Goal: Information Seeking & Learning: Learn about a topic

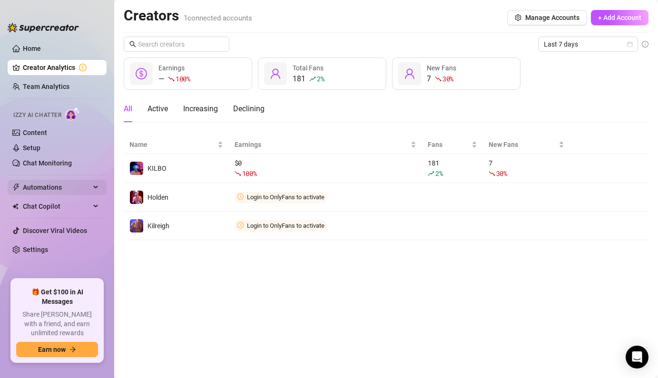
click at [55, 187] on span "Automations" at bounding box center [57, 187] width 68 height 15
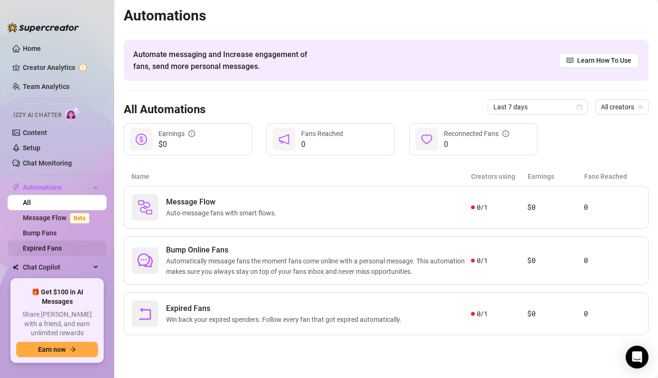
scroll to position [15, 0]
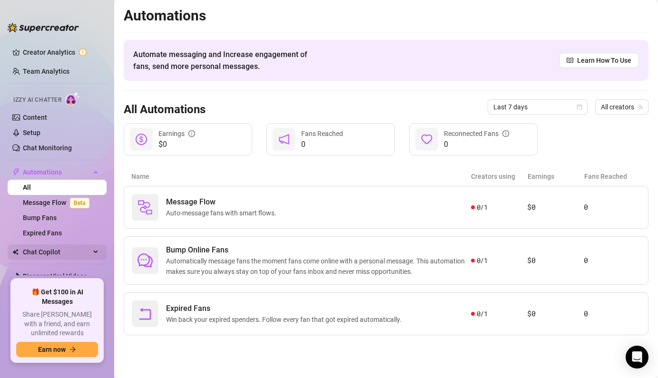
click at [67, 251] on span "Chat Copilot" at bounding box center [57, 251] width 68 height 15
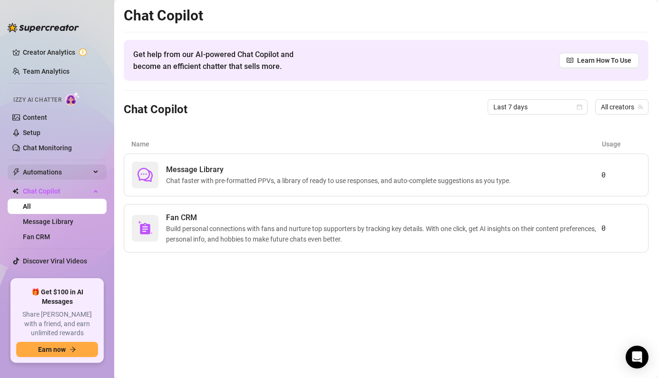
click at [50, 175] on span "Automations" at bounding box center [57, 172] width 68 height 15
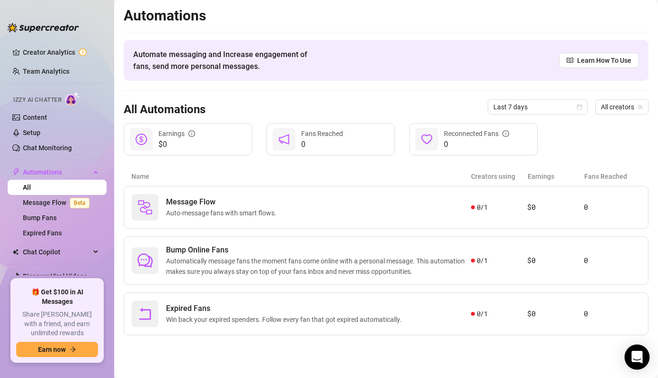
click at [636, 358] on icon "Open Intercom Messenger" at bounding box center [636, 357] width 11 height 12
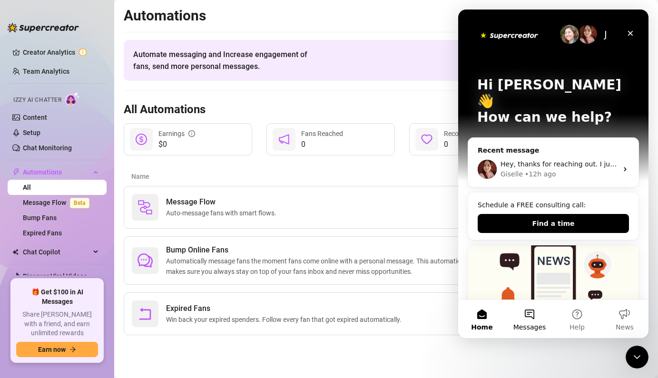
click at [529, 319] on button "Messages" at bounding box center [529, 319] width 48 height 38
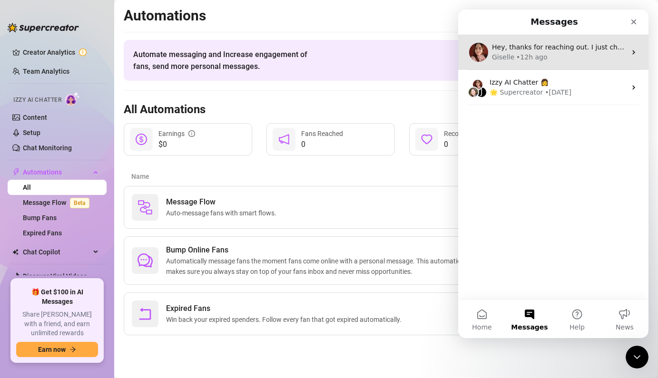
click at [558, 61] on div "Giselle • 12h ago" at bounding box center [559, 57] width 134 height 10
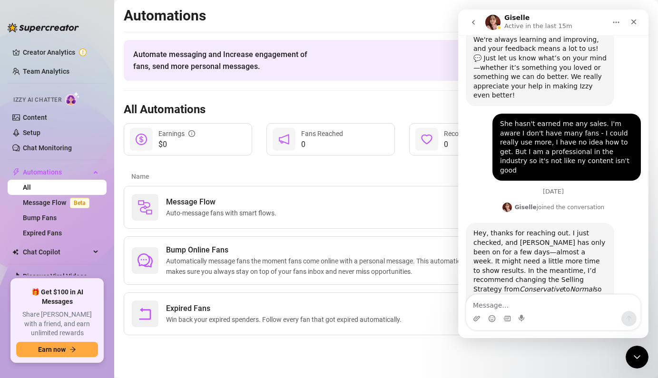
scroll to position [214, 0]
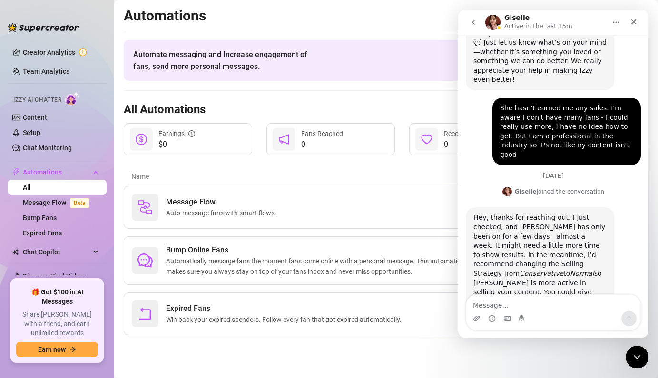
click at [477, 20] on button "go back" at bounding box center [473, 22] width 18 height 18
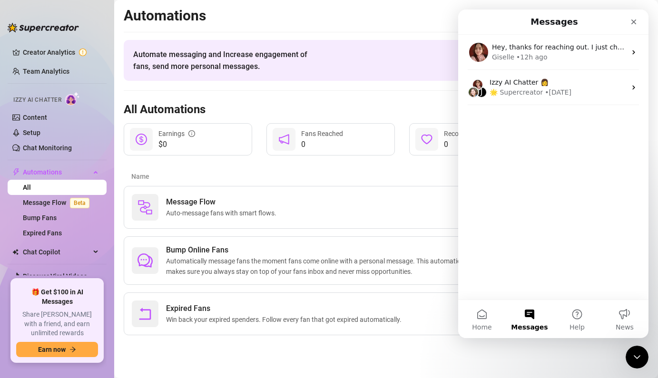
scroll to position [0, 0]
click at [582, 313] on button "Help" at bounding box center [577, 319] width 48 height 38
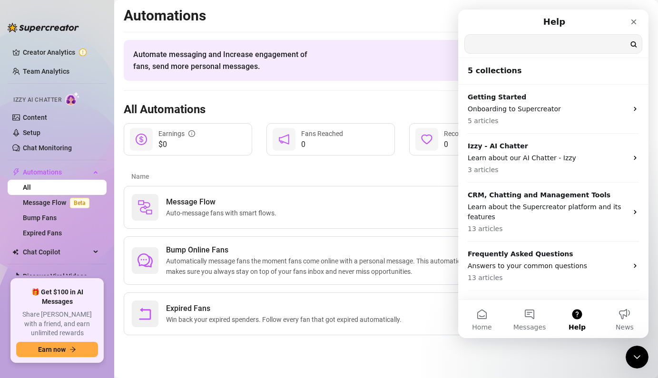
click at [573, 43] on input "Search for help" at bounding box center [553, 44] width 177 height 19
type input "Selling Strategy"
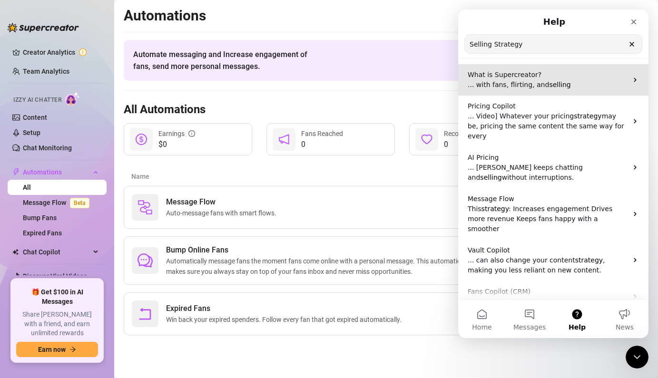
click at [519, 80] on p "... with fans, flirting, and selling" at bounding box center [547, 85] width 160 height 10
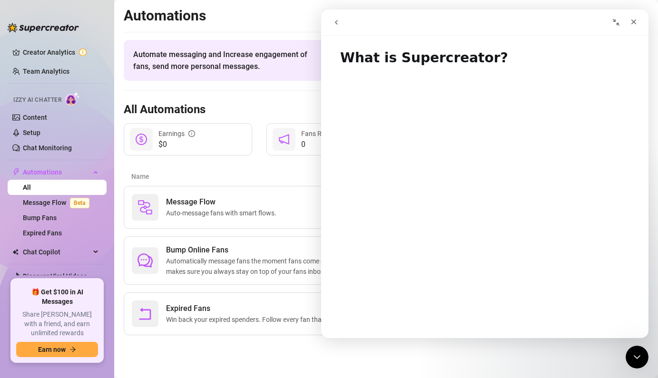
click at [338, 25] on icon "go back" at bounding box center [336, 23] width 8 height 8
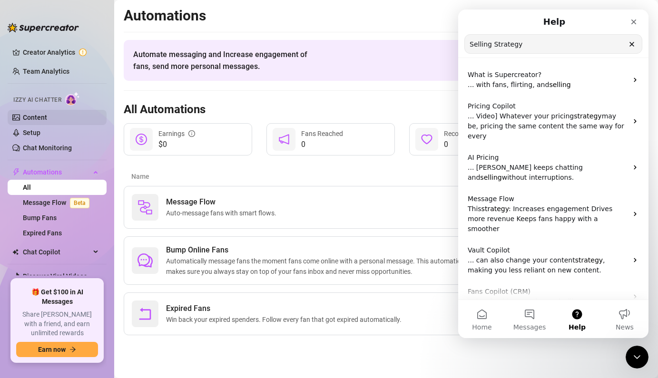
click at [47, 118] on link "Content" at bounding box center [35, 118] width 24 height 8
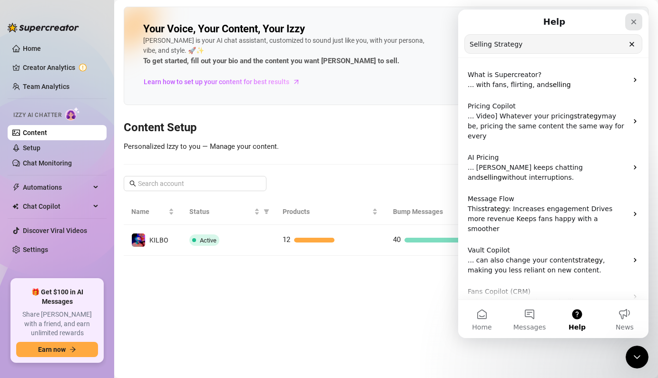
click at [634, 23] on icon "Close" at bounding box center [633, 21] width 5 height 5
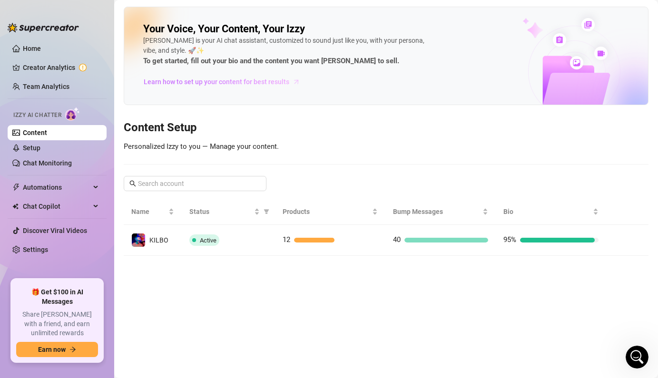
click at [266, 80] on span "Learn how to set up your content for best results" at bounding box center [217, 82] width 146 height 10
click at [40, 146] on link "Setup" at bounding box center [32, 148] width 18 height 8
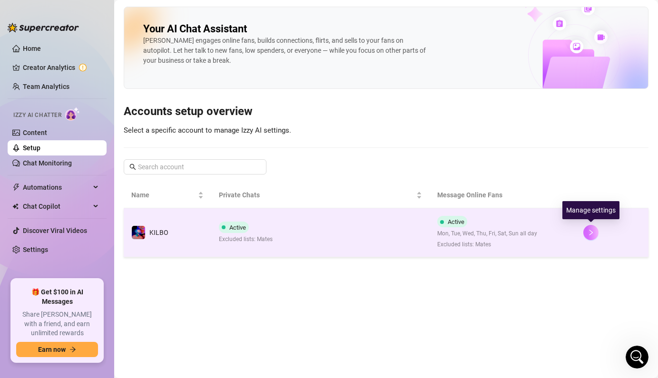
click at [592, 236] on button "button" at bounding box center [590, 232] width 15 height 15
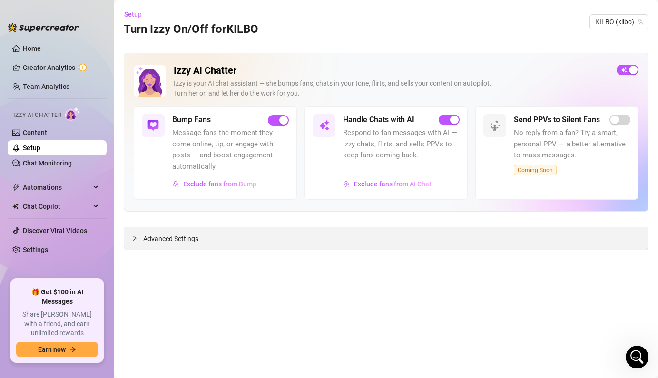
click at [136, 233] on div at bounding box center [137, 238] width 11 height 10
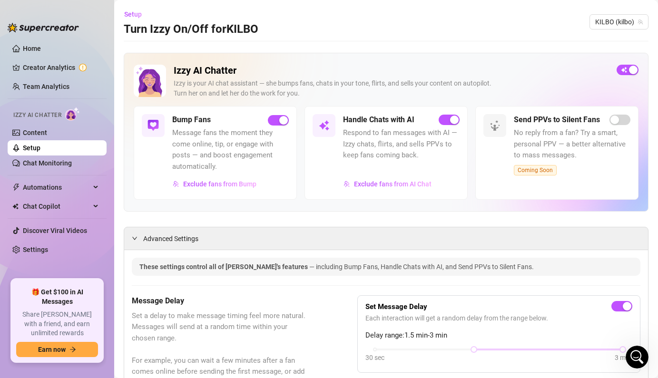
click at [372, 138] on span "Respond to fan messages with AI — Izzy chats, flirts, and sells PPVs to keep fa…" at bounding box center [401, 144] width 117 height 34
click at [48, 253] on link "Settings" at bounding box center [35, 250] width 25 height 8
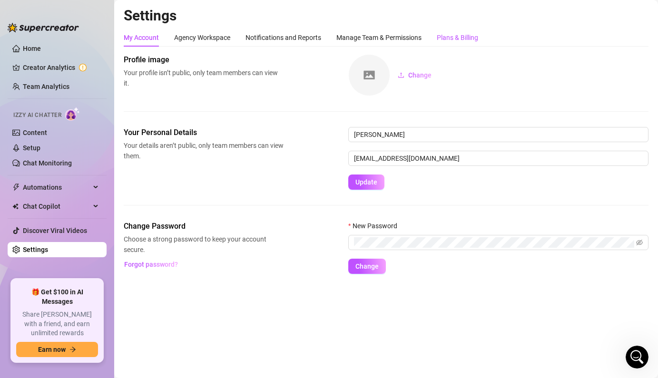
click at [465, 39] on div "Plans & Billing" at bounding box center [457, 37] width 41 height 10
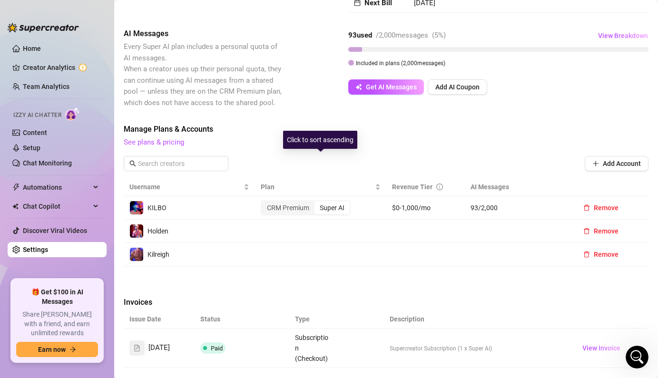
scroll to position [272, 0]
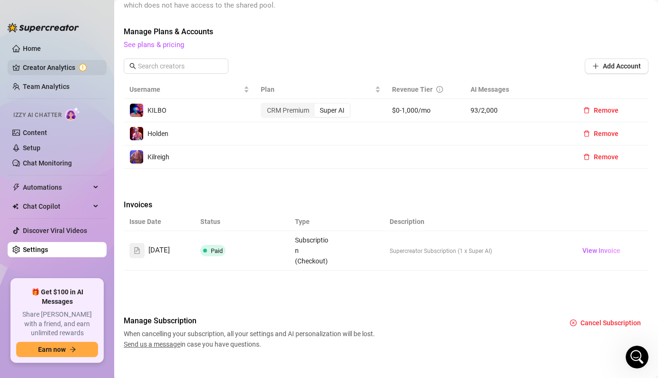
click at [66, 68] on link "Creator Analytics" at bounding box center [61, 67] width 76 height 15
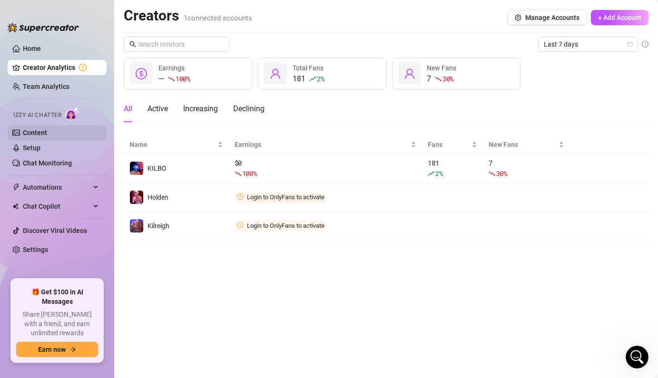
click at [47, 136] on link "Content" at bounding box center [35, 133] width 24 height 8
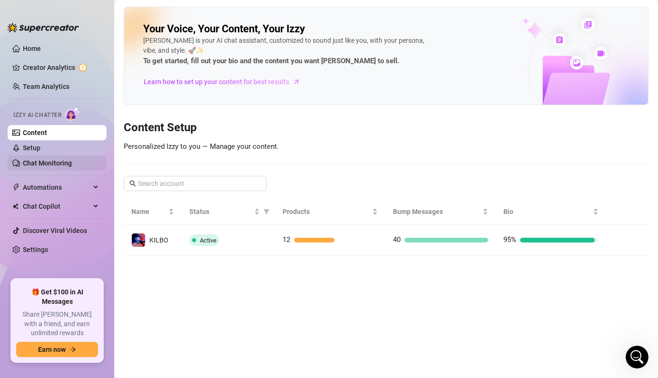
click at [57, 163] on link "Chat Monitoring" at bounding box center [47, 163] width 49 height 8
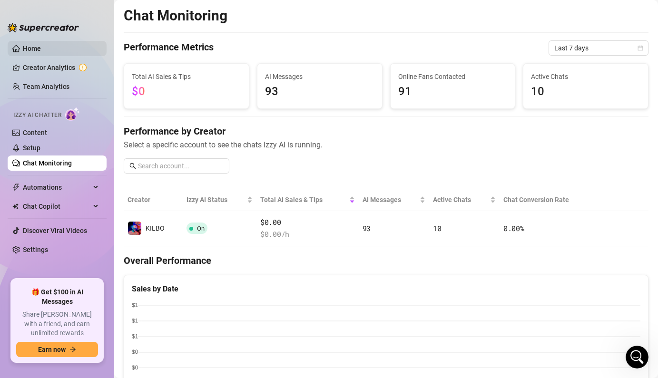
click at [35, 47] on link "Home" at bounding box center [32, 49] width 18 height 8
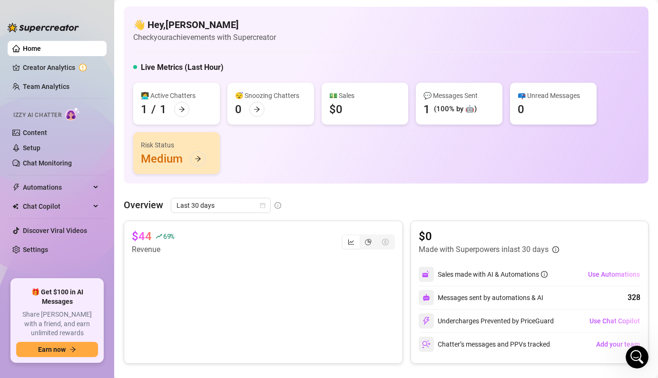
click at [430, 43] on div "👋 Hey, [PERSON_NAME] Check your achievements with Supercreator Live Metrics (La…" at bounding box center [386, 95] width 525 height 177
click at [58, 71] on link "Creator Analytics" at bounding box center [61, 67] width 76 height 15
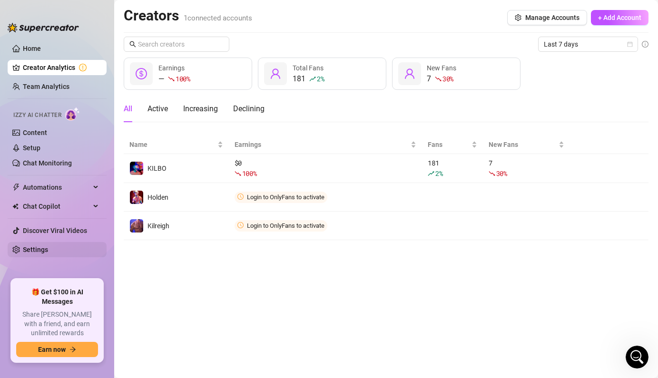
click at [40, 246] on link "Settings" at bounding box center [35, 250] width 25 height 8
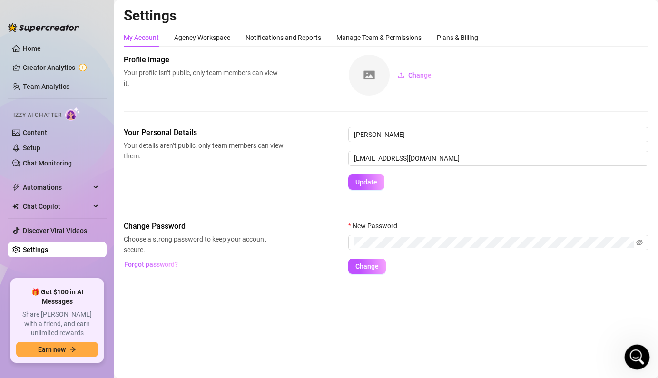
click at [629, 351] on div "Open Intercom Messenger" at bounding box center [635, 355] width 31 height 31
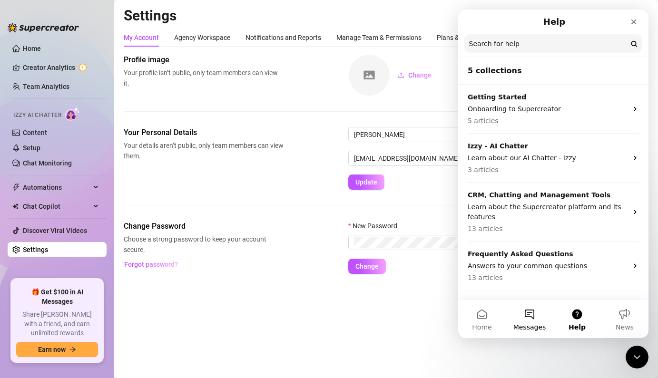
click at [531, 314] on button "Messages" at bounding box center [529, 319] width 48 height 38
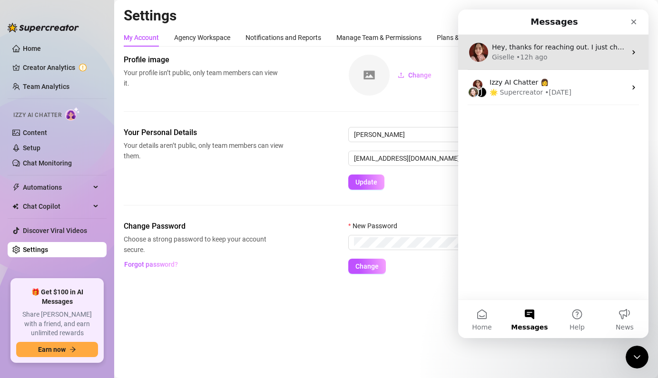
click at [546, 56] on div "Giselle • 12h ago" at bounding box center [559, 57] width 134 height 10
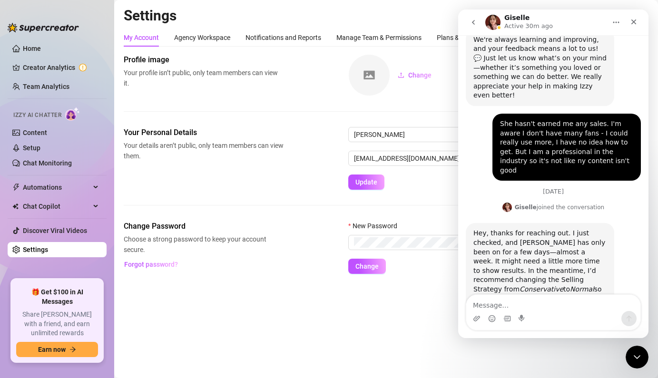
scroll to position [214, 0]
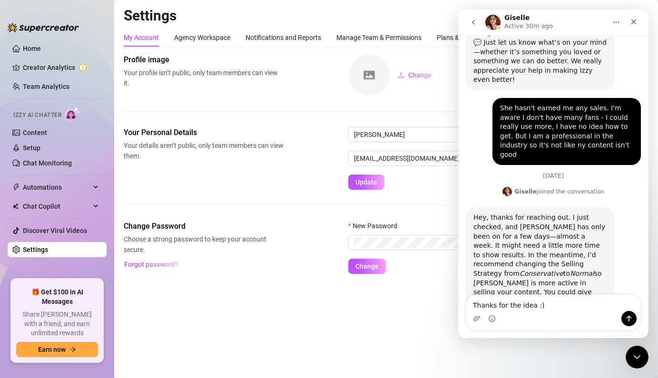
click at [473, 301] on textarea "Thanks for the idea :)" at bounding box center [553, 303] width 174 height 16
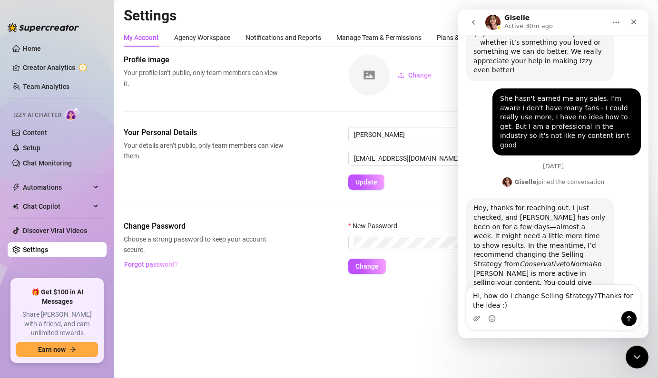
type textarea "Hi, how do I change Selling Strategy? Thanks for the idea :)"
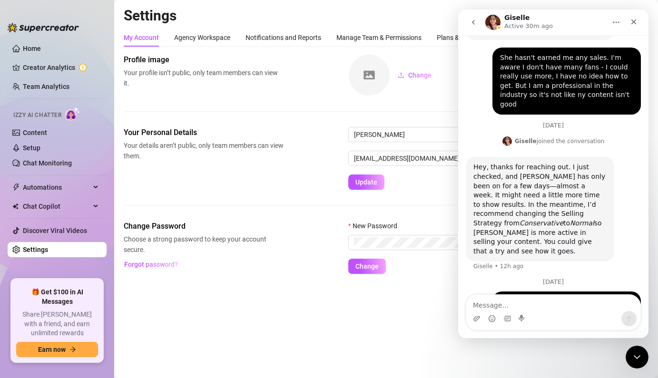
click at [53, 195] on ul "Home Creator Analytics Team Analytics Izzy AI Chatter Content Setup Chat Monito…" at bounding box center [57, 156] width 99 height 238
click at [43, 123] on div "Izzy AI Chatter" at bounding box center [56, 113] width 101 height 21
click at [44, 135] on link "Content" at bounding box center [35, 133] width 24 height 8
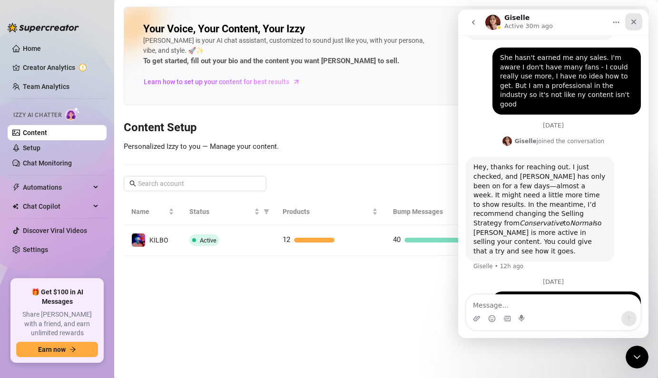
click at [637, 26] on div "Close" at bounding box center [633, 21] width 17 height 17
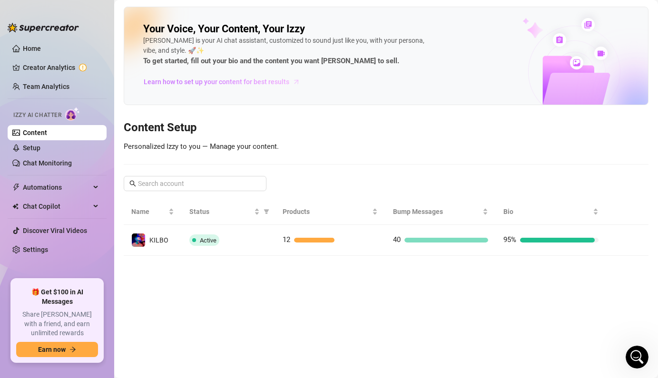
click at [255, 80] on span "Learn how to set up your content for best results" at bounding box center [217, 82] width 146 height 10
click at [40, 144] on link "Setup" at bounding box center [32, 148] width 18 height 8
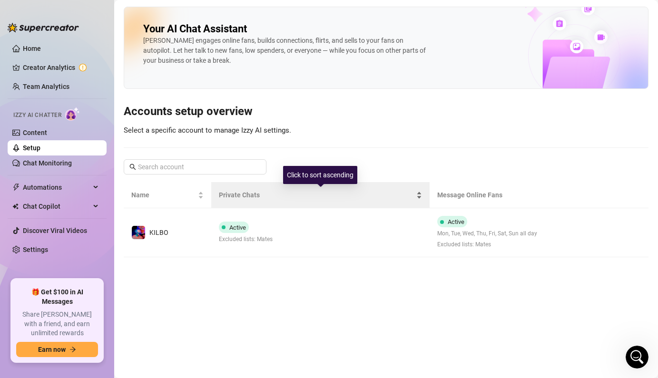
click at [307, 194] on span "Private Chats" at bounding box center [317, 195] width 196 height 10
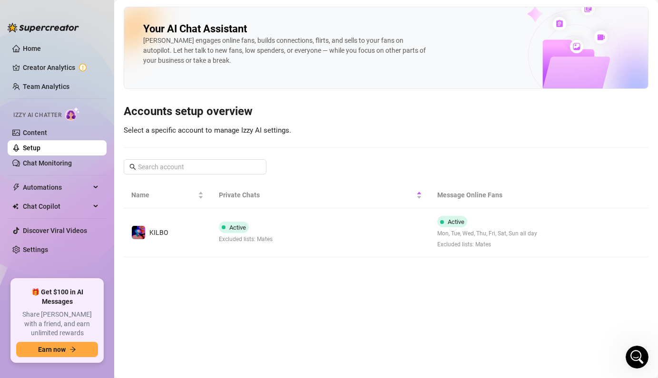
click at [453, 202] on th "Message Online Fans" at bounding box center [502, 195] width 146 height 26
click at [479, 194] on th "Message Online Fans" at bounding box center [502, 195] width 146 height 26
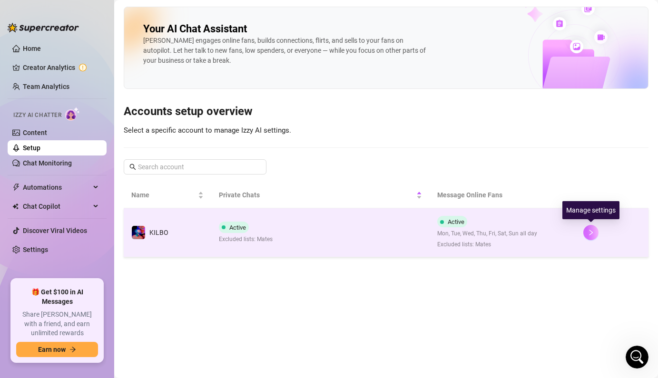
click at [592, 233] on icon "right" at bounding box center [590, 233] width 3 height 6
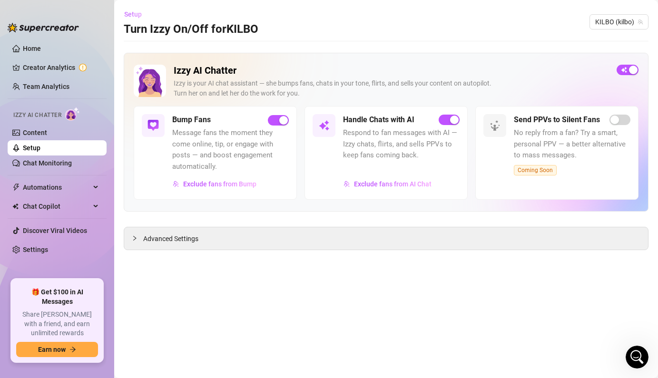
click at [135, 15] on span "Setup" at bounding box center [133, 14] width 18 height 8
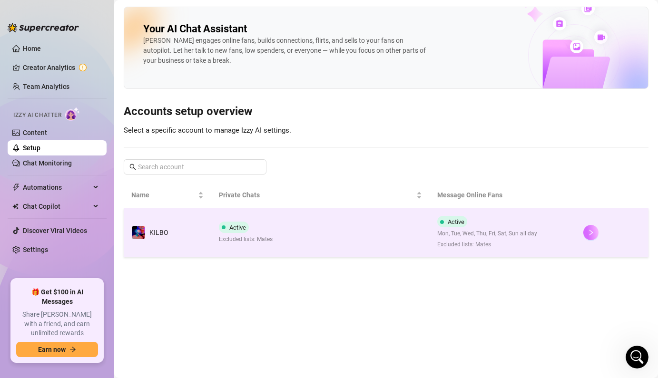
click at [594, 237] on button "button" at bounding box center [590, 232] width 15 height 15
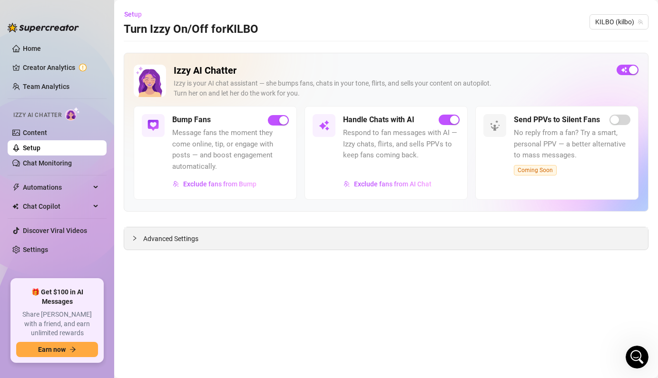
click at [176, 234] on span "Advanced Settings" at bounding box center [170, 238] width 55 height 10
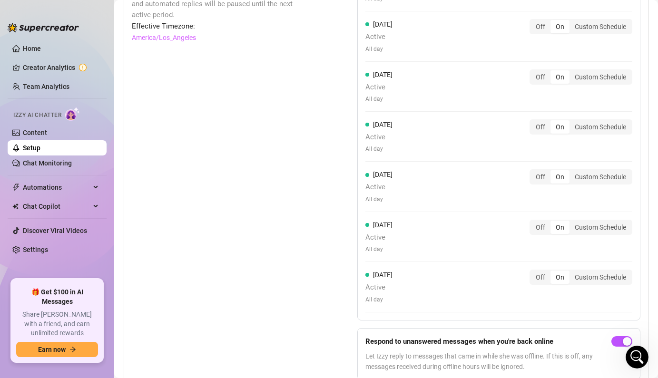
scroll to position [977, 0]
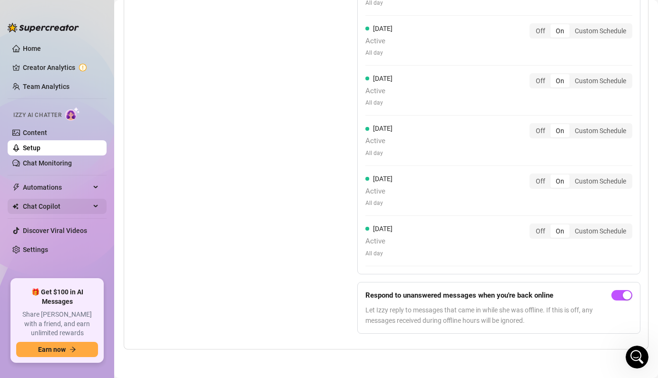
click at [60, 201] on span "Chat Copilot" at bounding box center [57, 206] width 68 height 15
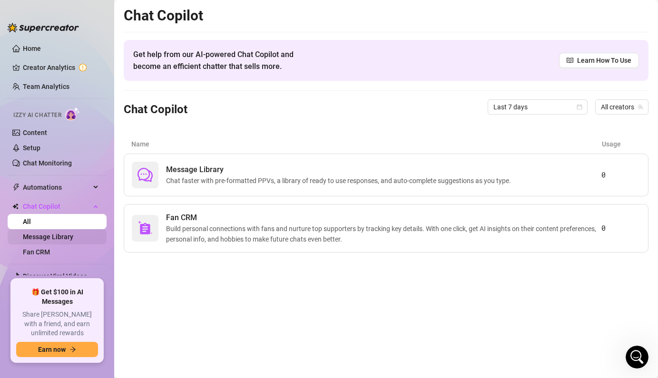
click at [46, 237] on link "Message Library" at bounding box center [48, 237] width 50 height 8
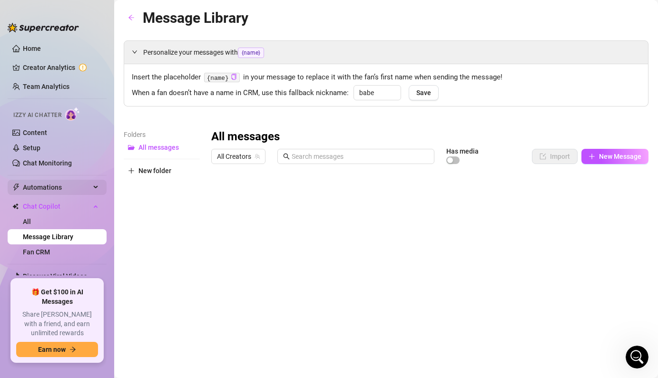
click at [55, 183] on span "Automations" at bounding box center [57, 187] width 68 height 15
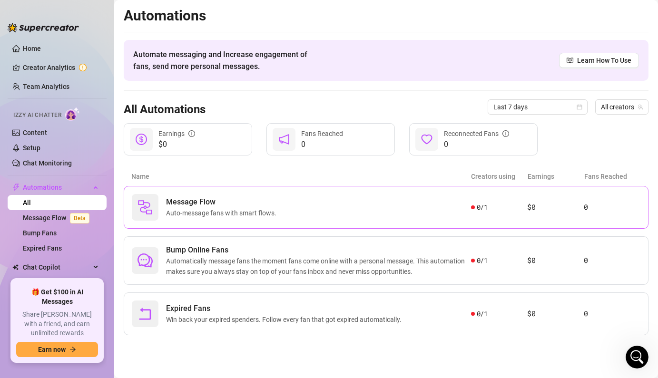
click at [312, 216] on div "Message Flow Auto-message fans with smart flows." at bounding box center [301, 207] width 339 height 27
click at [289, 258] on span "Automatically message fans the moment fans come online with a personal message.…" at bounding box center [318, 266] width 305 height 21
click at [70, 160] on link "Chat Monitoring" at bounding box center [47, 163] width 49 height 8
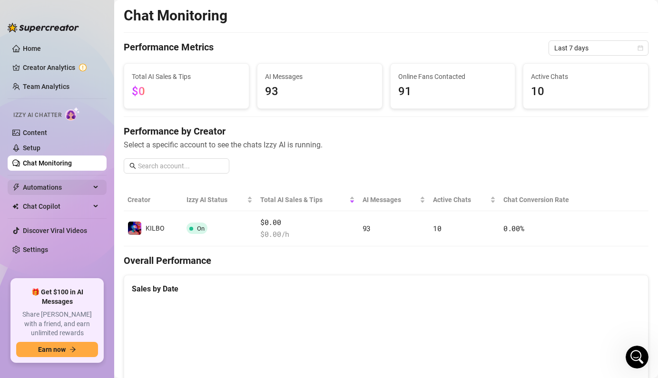
click at [79, 182] on span "Automations" at bounding box center [57, 187] width 68 height 15
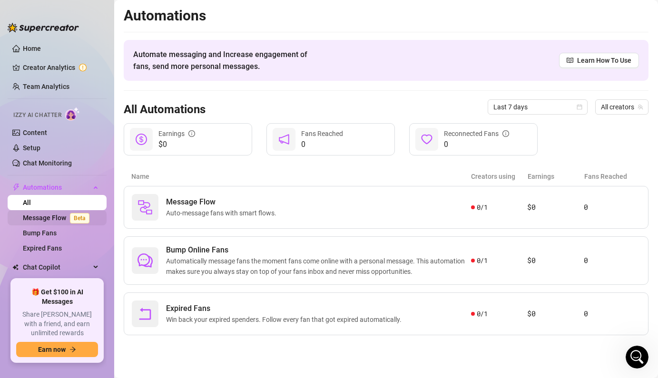
click at [59, 218] on link "Message Flow Beta" at bounding box center [58, 218] width 70 height 8
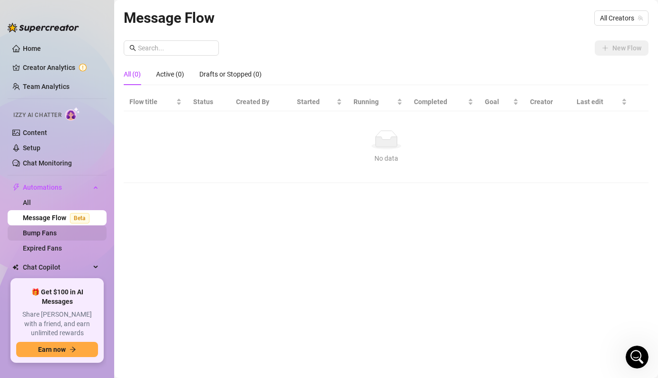
click at [57, 237] on link "Bump Fans" at bounding box center [40, 233] width 34 height 8
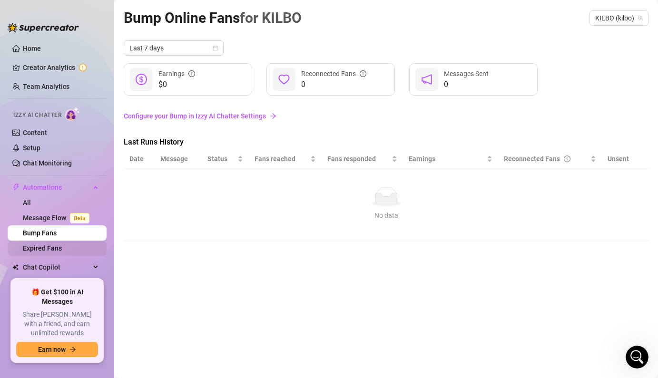
click at [61, 252] on link "Expired Fans" at bounding box center [42, 248] width 39 height 8
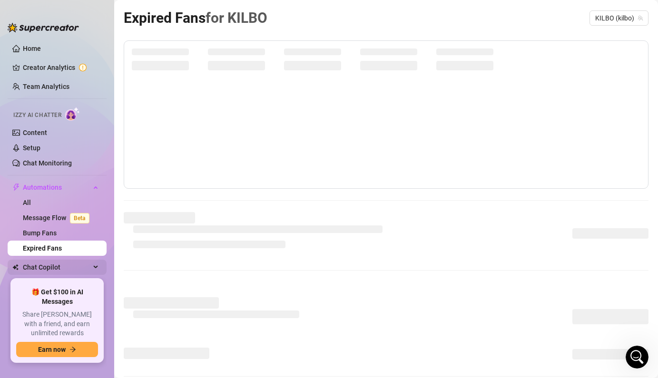
click at [92, 272] on div "Chat Copilot" at bounding box center [57, 267] width 99 height 15
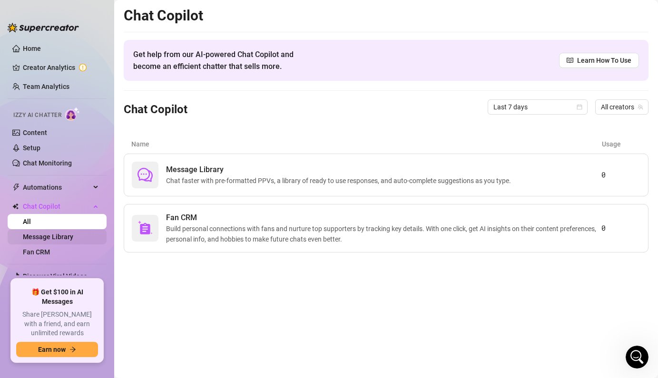
click at [73, 235] on link "Message Library" at bounding box center [48, 237] width 50 height 8
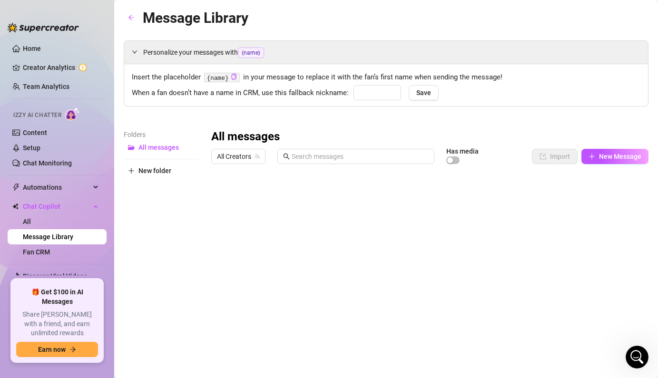
type input "babe"
click at [50, 248] on link "Fan CRM" at bounding box center [36, 252] width 27 height 8
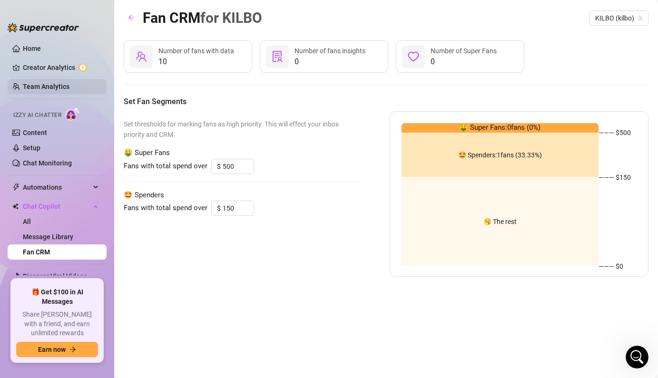
click at [57, 83] on link "Team Analytics" at bounding box center [46, 87] width 47 height 8
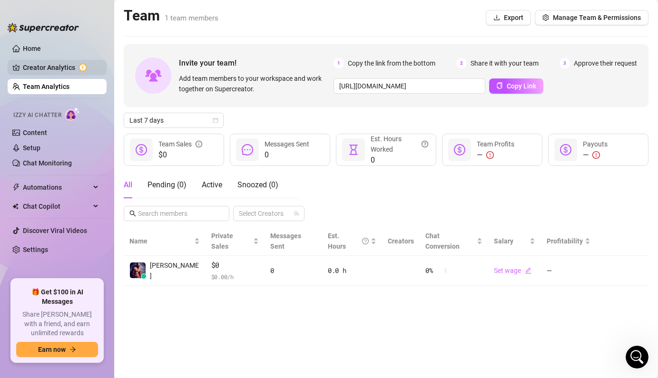
click at [64, 66] on link "Creator Analytics" at bounding box center [61, 67] width 76 height 15
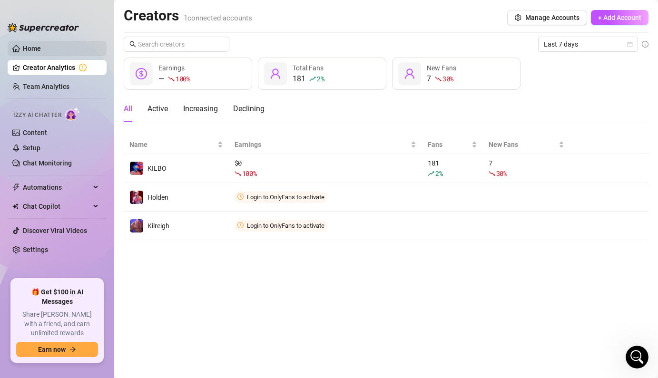
click at [41, 49] on link "Home" at bounding box center [32, 49] width 18 height 8
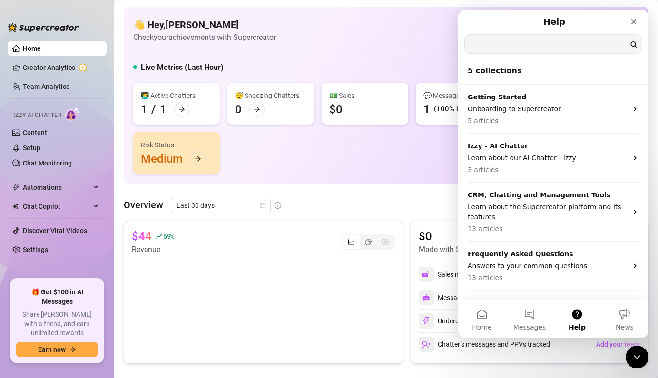
click at [536, 41] on input "Search for help" at bounding box center [553, 44] width 177 height 19
type input "conservative"
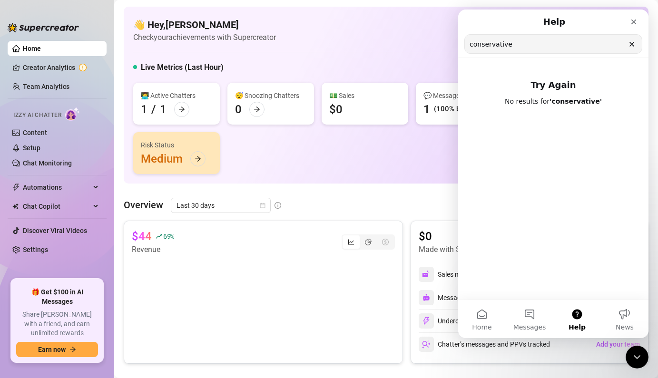
drag, startPoint x: 547, startPoint y: 167, endPoint x: 530, endPoint y: 160, distance: 18.5
click at [535, 161] on div "Try Again No results for ' conservative '" at bounding box center [553, 179] width 190 height 242
click at [324, 214] on div "Overview Last 30 days $44 69 % Revenue $0 Made with Superpowers in last 30 days…" at bounding box center [386, 378] width 525 height 360
click at [38, 246] on link "Settings" at bounding box center [35, 250] width 25 height 8
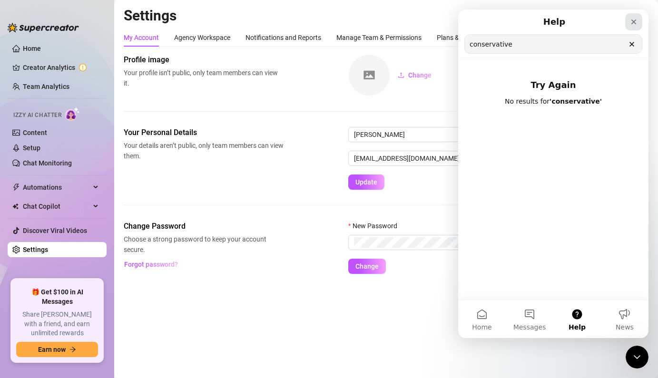
click at [635, 27] on div "Close" at bounding box center [633, 21] width 17 height 17
